Goal: Transaction & Acquisition: Purchase product/service

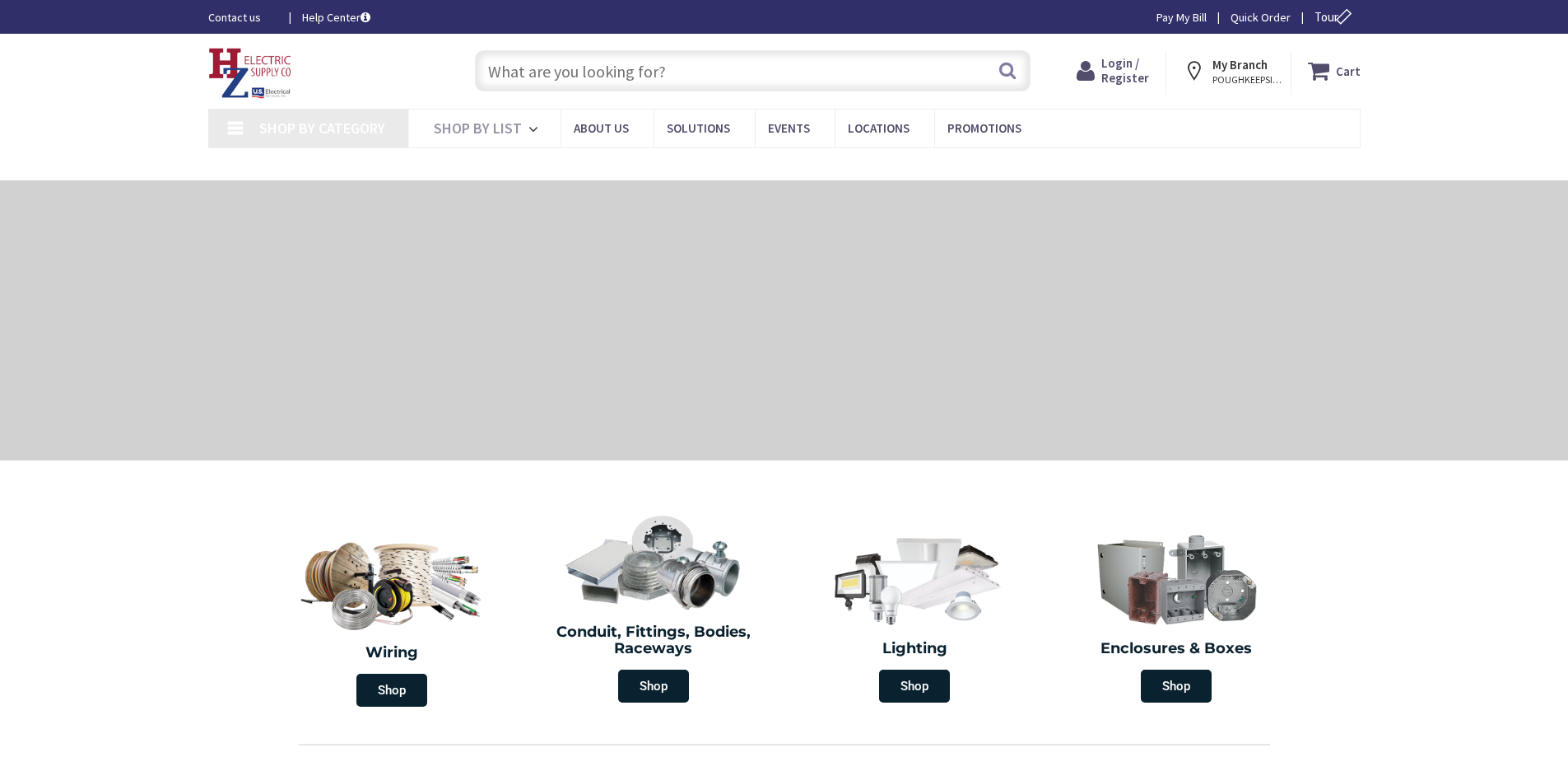
type input "[PERSON_NAME][GEOGRAPHIC_DATA], [GEOGRAPHIC_DATA]"
click at [529, 66] on input "text" at bounding box center [753, 70] width 555 height 41
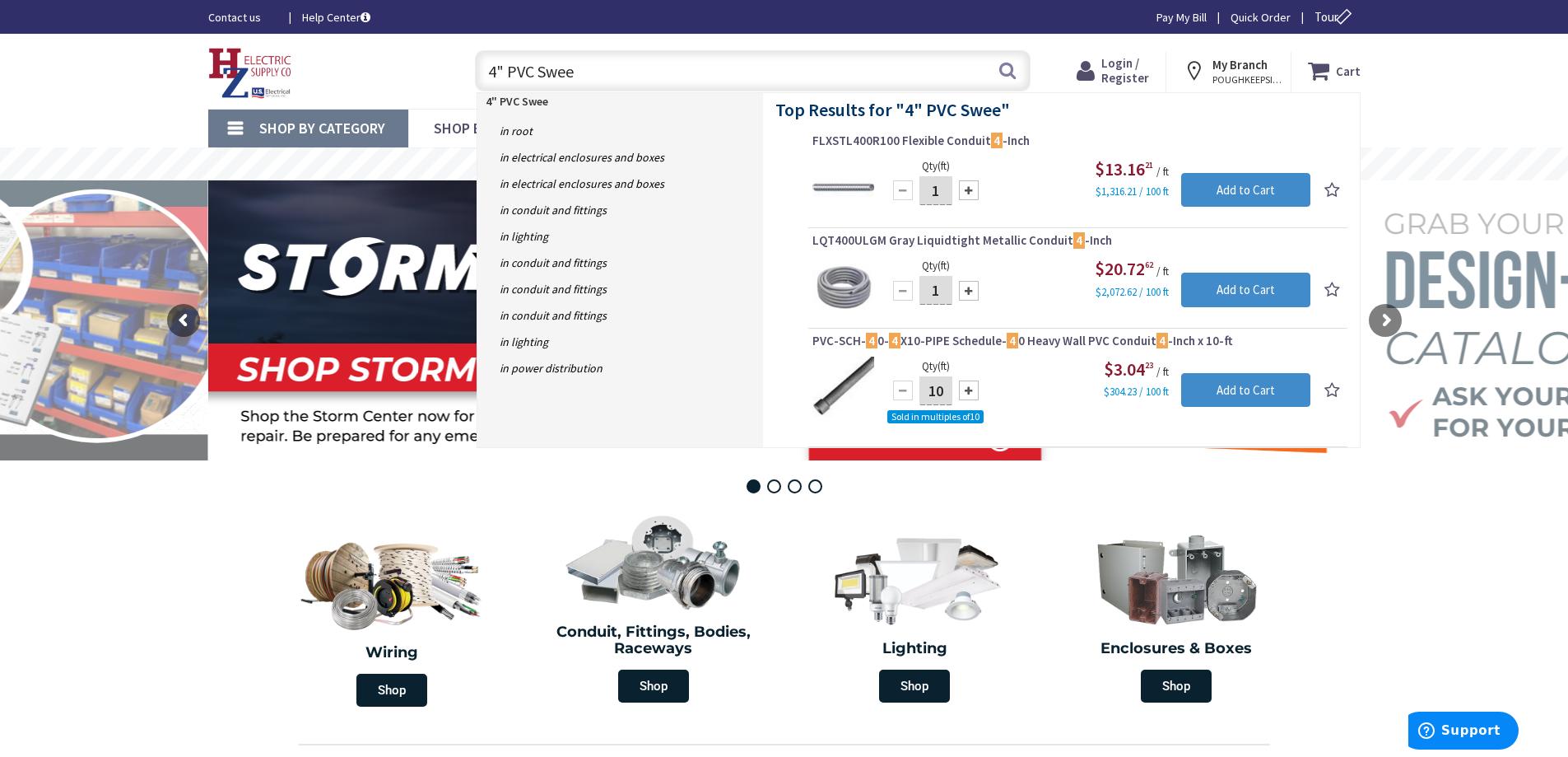
type input "4" PVC Sweep"
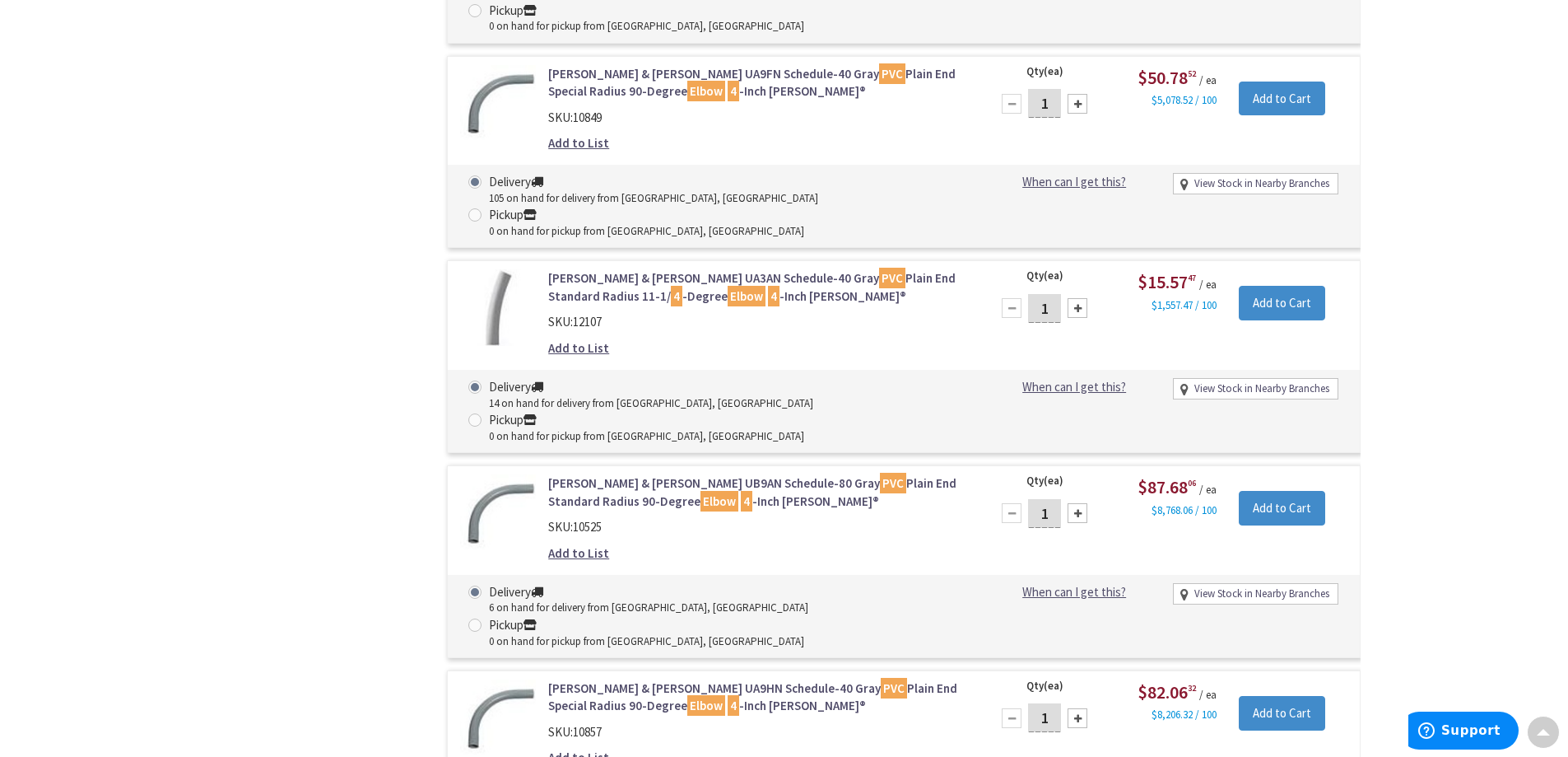
scroll to position [1485, 0]
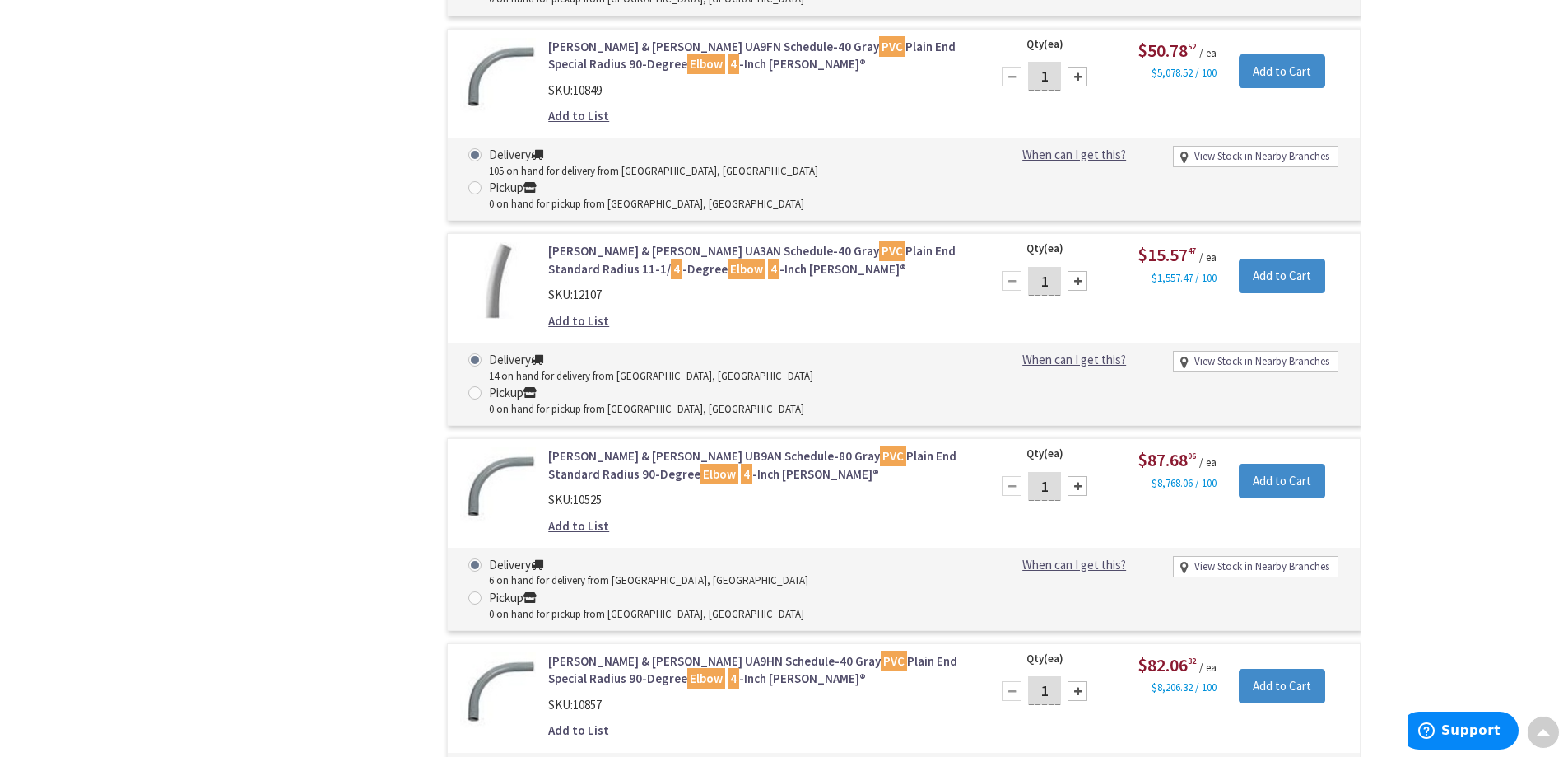
click at [727, 652] on link "Thomas & Betts UA9HN Schedule-40 Gray PVC Plain End Special Radius 90-Degree El…" at bounding box center [758, 670] width 419 height 35
